Goal: Information Seeking & Learning: Learn about a topic

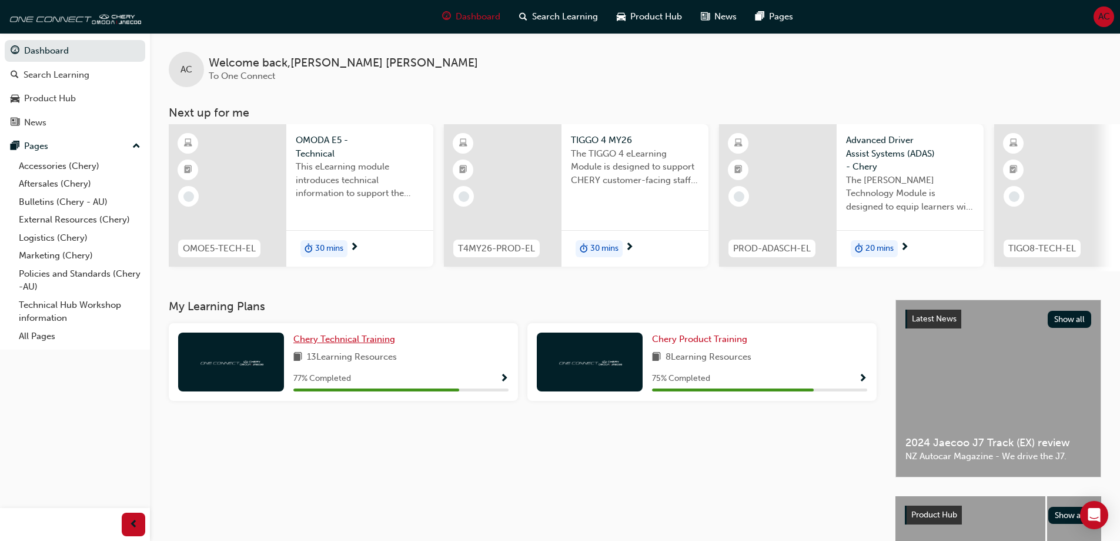
click at [348, 344] on span "Chery Technical Training" at bounding box center [344, 338] width 102 height 11
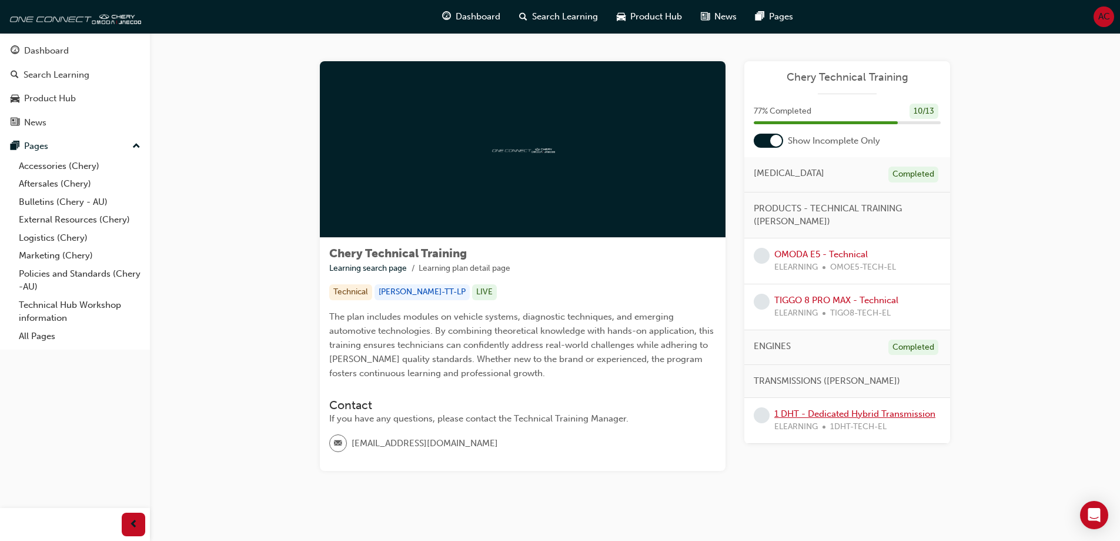
click at [867, 415] on link "1 DHT - Dedicated Hybrid Transmission" at bounding box center [855, 413] width 161 height 11
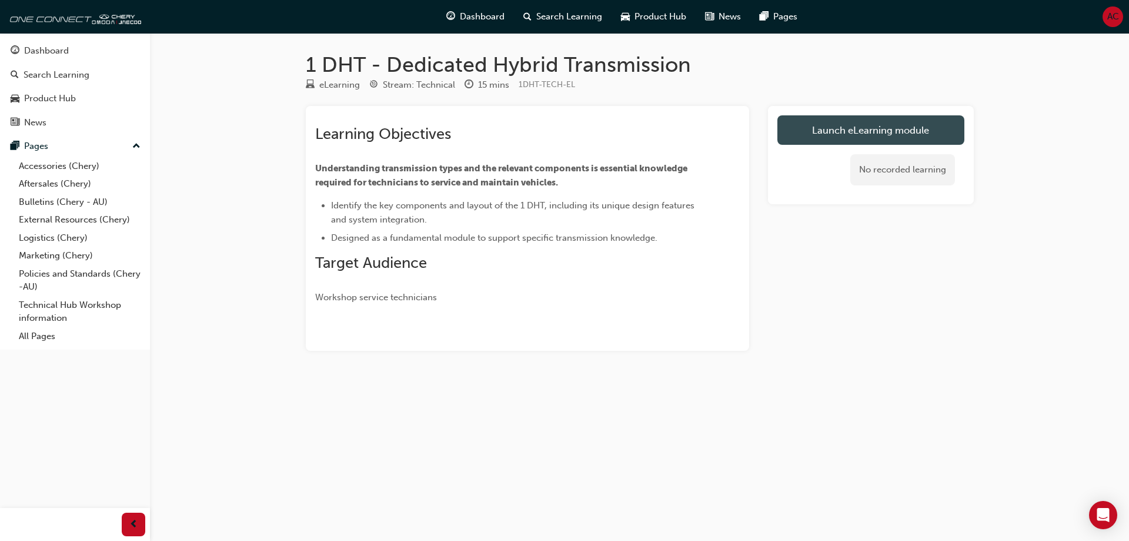
click at [862, 126] on link "Launch eLearning module" at bounding box center [871, 129] width 187 height 29
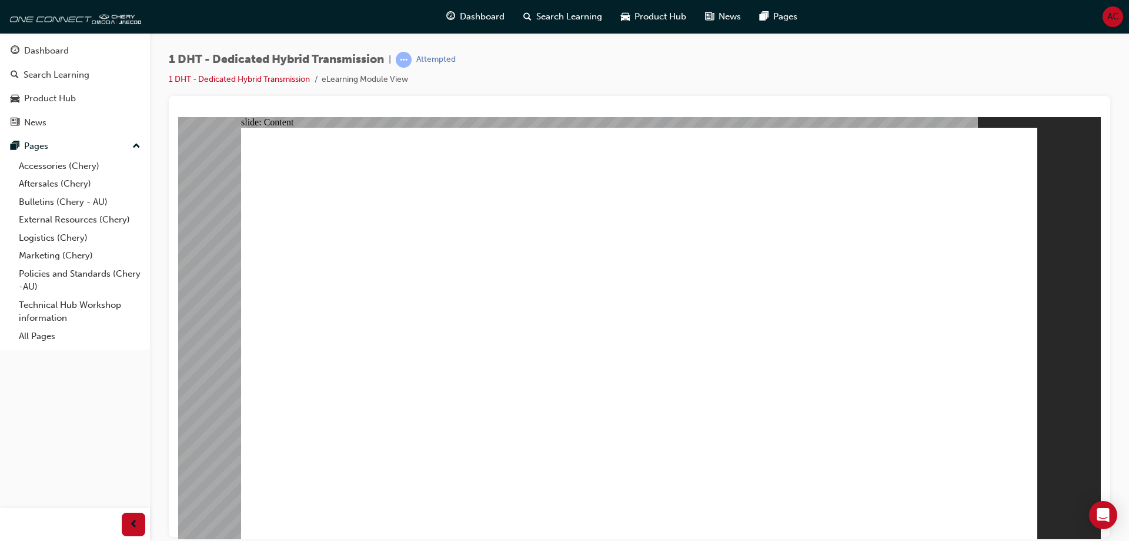
type input "24"
drag, startPoint x: 869, startPoint y: 472, endPoint x: 1036, endPoint y: 476, distance: 167.1
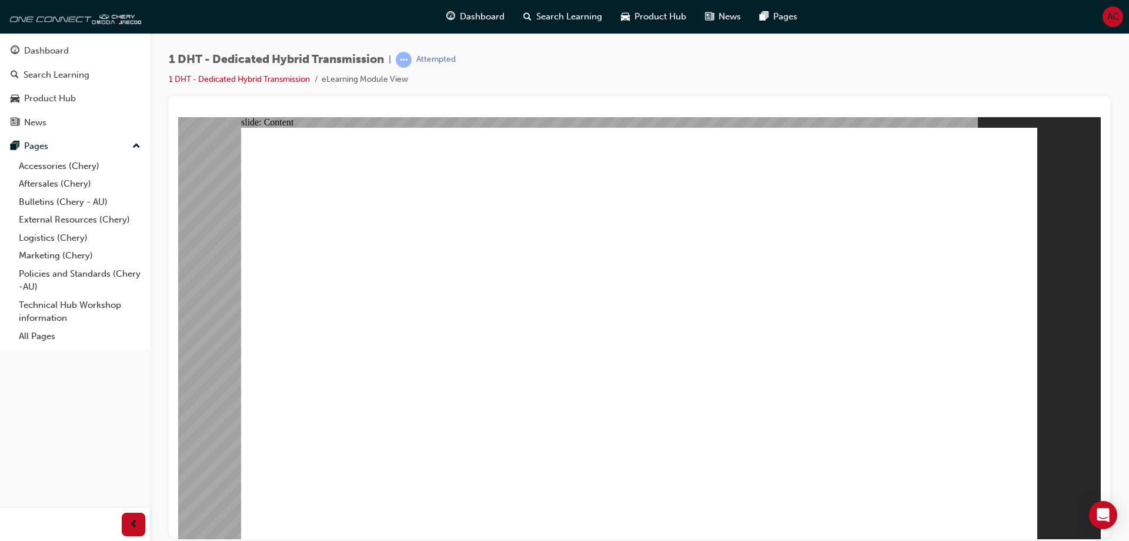
radio input "true"
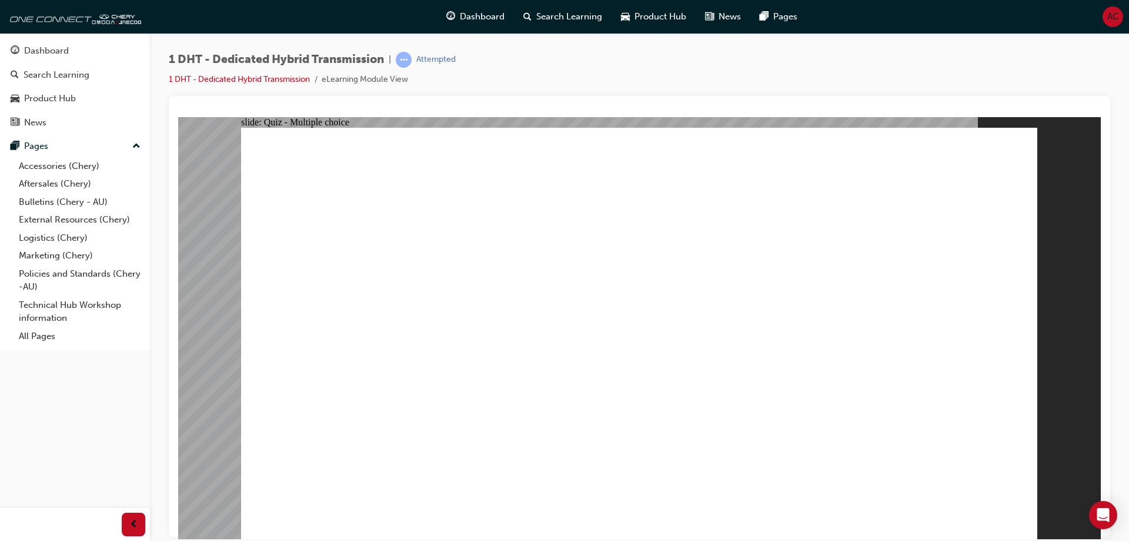
drag, startPoint x: 392, startPoint y: 456, endPoint x: 630, endPoint y: 227, distance: 329.9
drag, startPoint x: 487, startPoint y: 450, endPoint x: 638, endPoint y: 279, distance: 227.9
drag, startPoint x: 561, startPoint y: 439, endPoint x: 614, endPoint y: 272, distance: 175.8
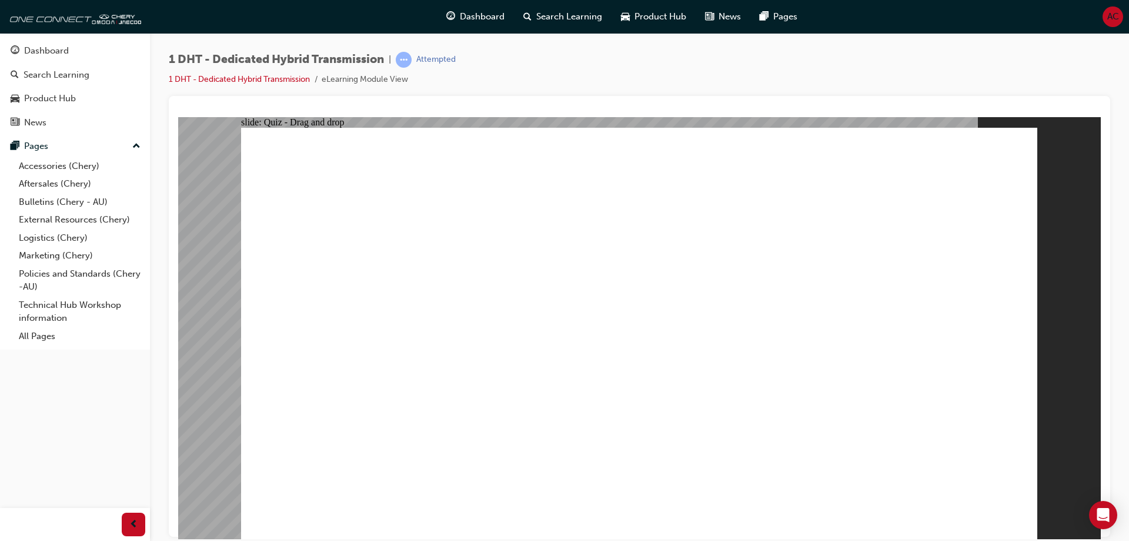
drag, startPoint x: 637, startPoint y: 437, endPoint x: 658, endPoint y: 265, distance: 173.0
drag, startPoint x: 772, startPoint y: 446, endPoint x: 713, endPoint y: 253, distance: 202.2
drag, startPoint x: 706, startPoint y: 428, endPoint x: 846, endPoint y: 233, distance: 240.3
drag, startPoint x: 840, startPoint y: 429, endPoint x: 896, endPoint y: 223, distance: 213.9
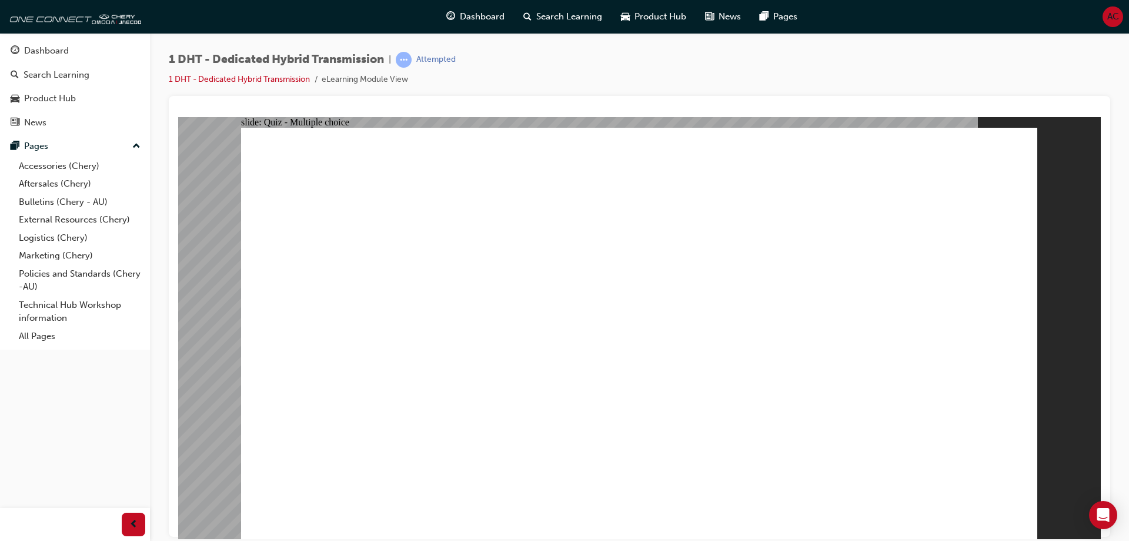
radio input "true"
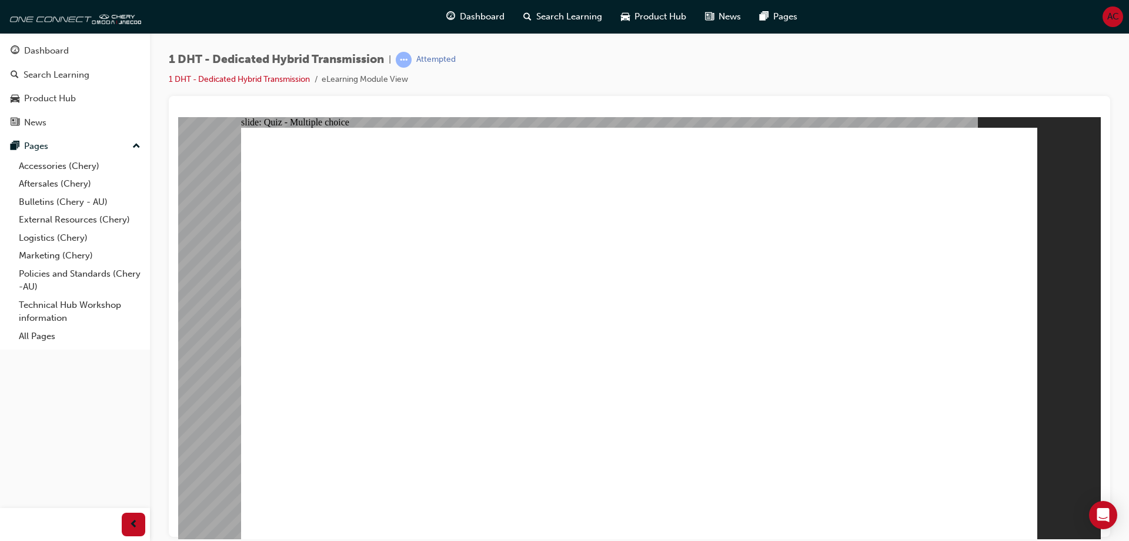
radio input "true"
checkbox input "true"
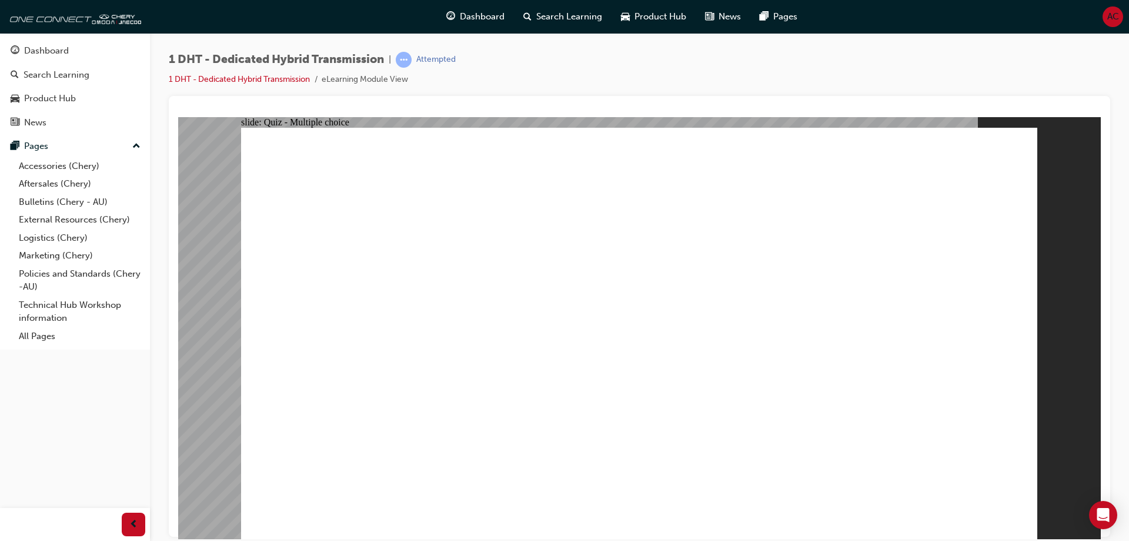
drag, startPoint x: 538, startPoint y: 489, endPoint x: 535, endPoint y: 483, distance: 6.6
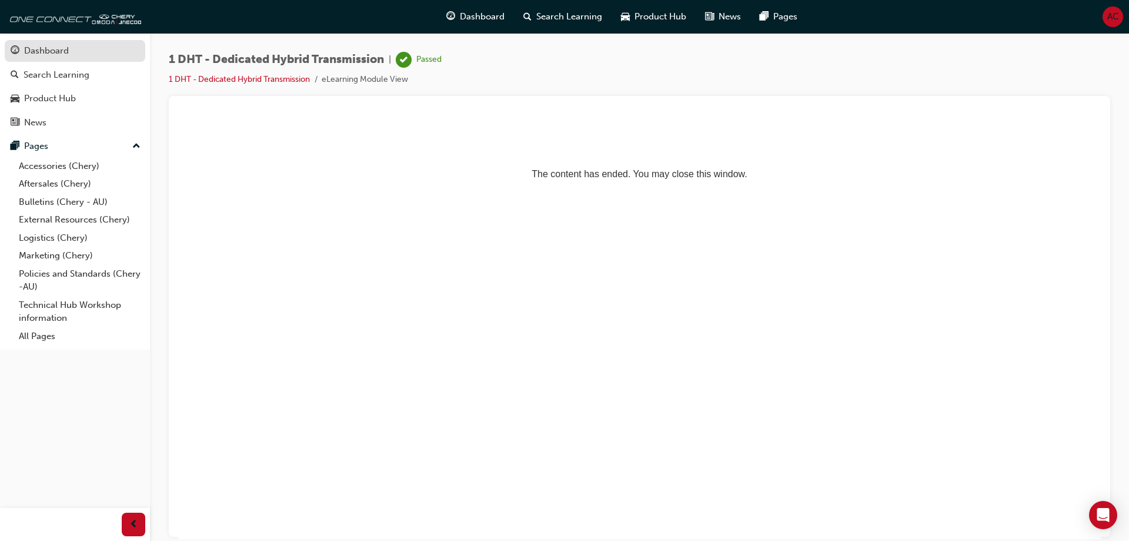
click at [52, 52] on div "Dashboard" at bounding box center [46, 51] width 45 height 14
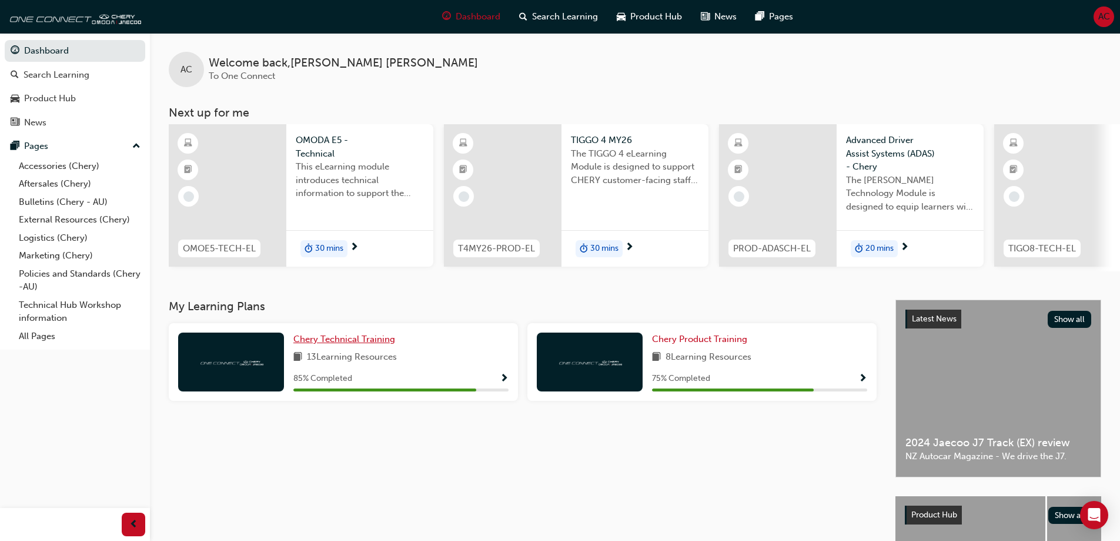
click at [366, 343] on span "Chery Technical Training" at bounding box center [344, 338] width 102 height 11
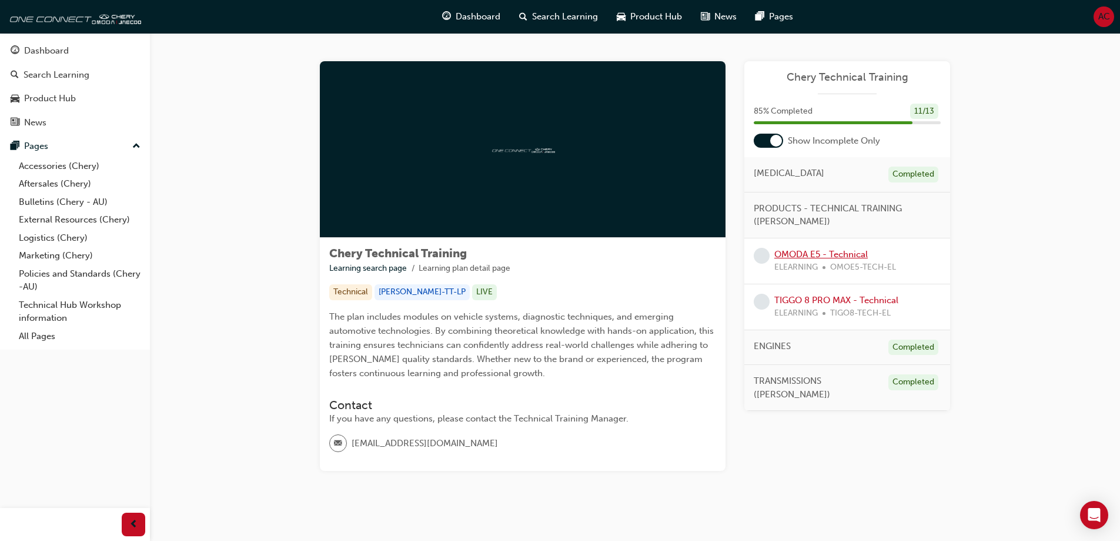
click at [829, 257] on link "OMODA E5 - Technical" at bounding box center [822, 254] width 94 height 11
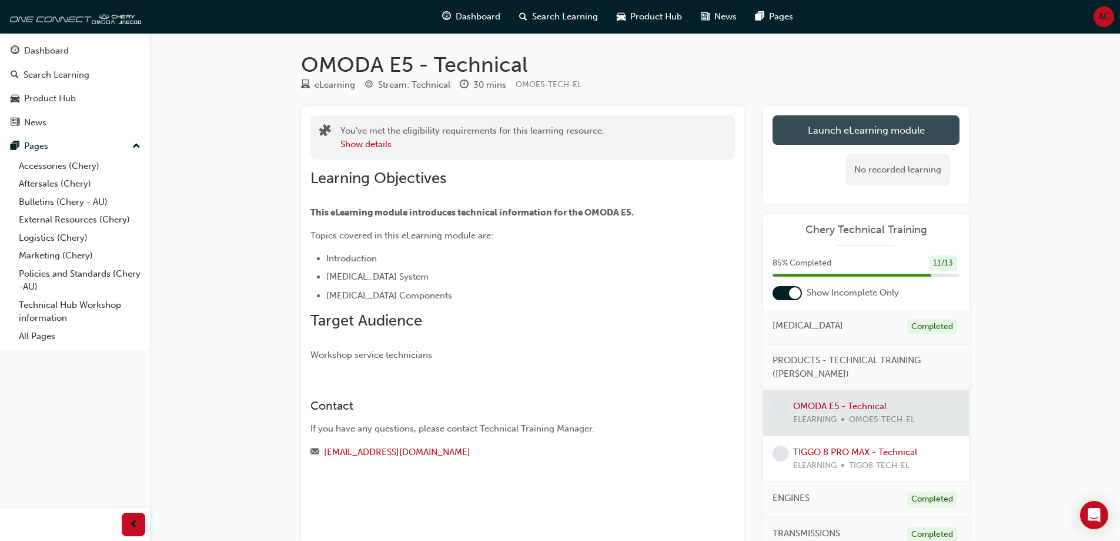
click at [845, 128] on link "Launch eLearning module" at bounding box center [866, 129] width 187 height 29
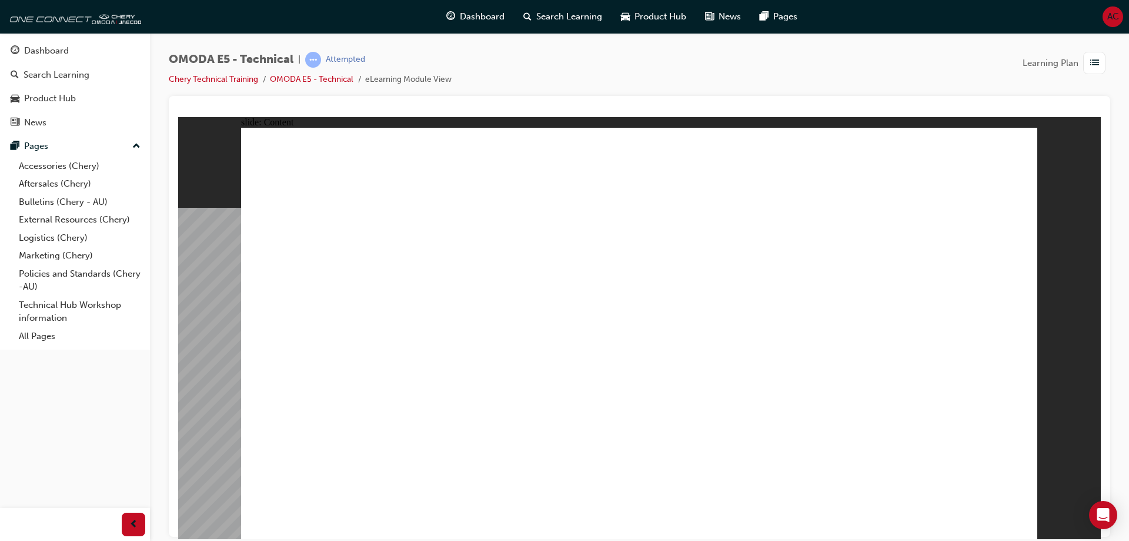
drag, startPoint x: 465, startPoint y: 182, endPoint x: 460, endPoint y: 157, distance: 25.3
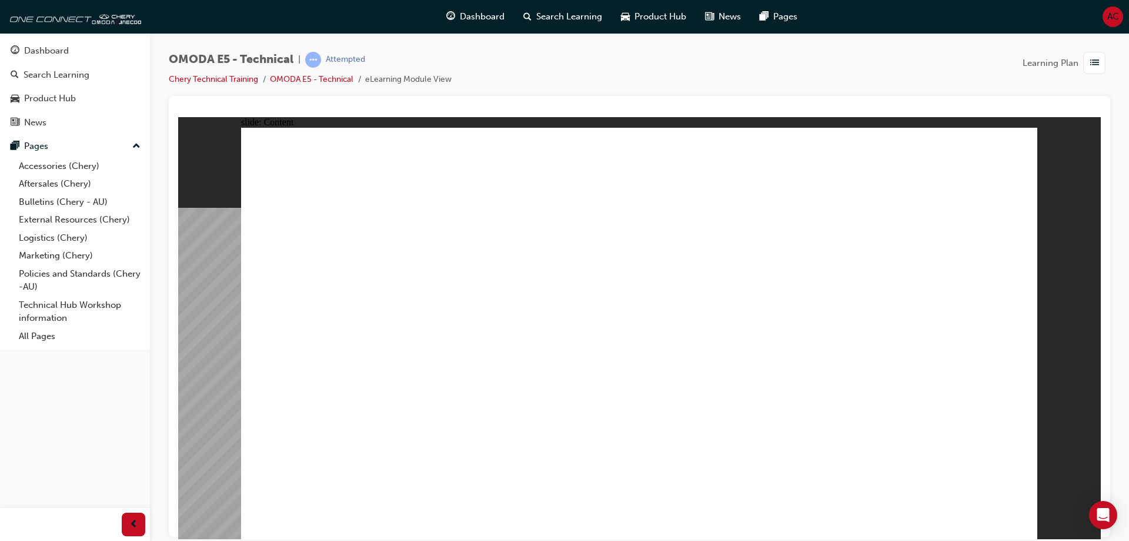
drag, startPoint x: 419, startPoint y: 238, endPoint x: 442, endPoint y: 208, distance: 37.3
